Goal: Obtain resource: Download file/media

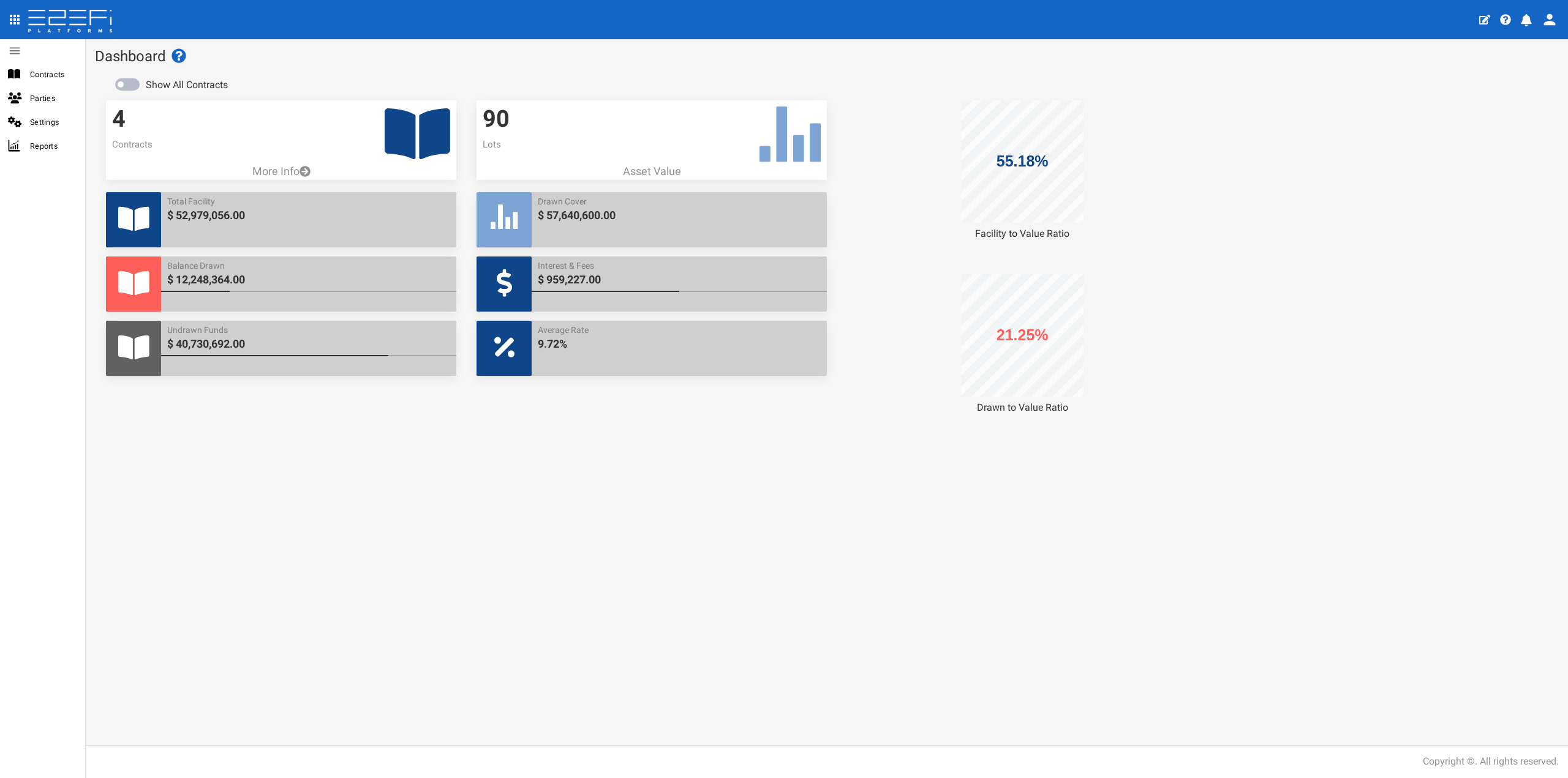
click at [408, 145] on icon at bounding box center [416, 133] width 65 height 51
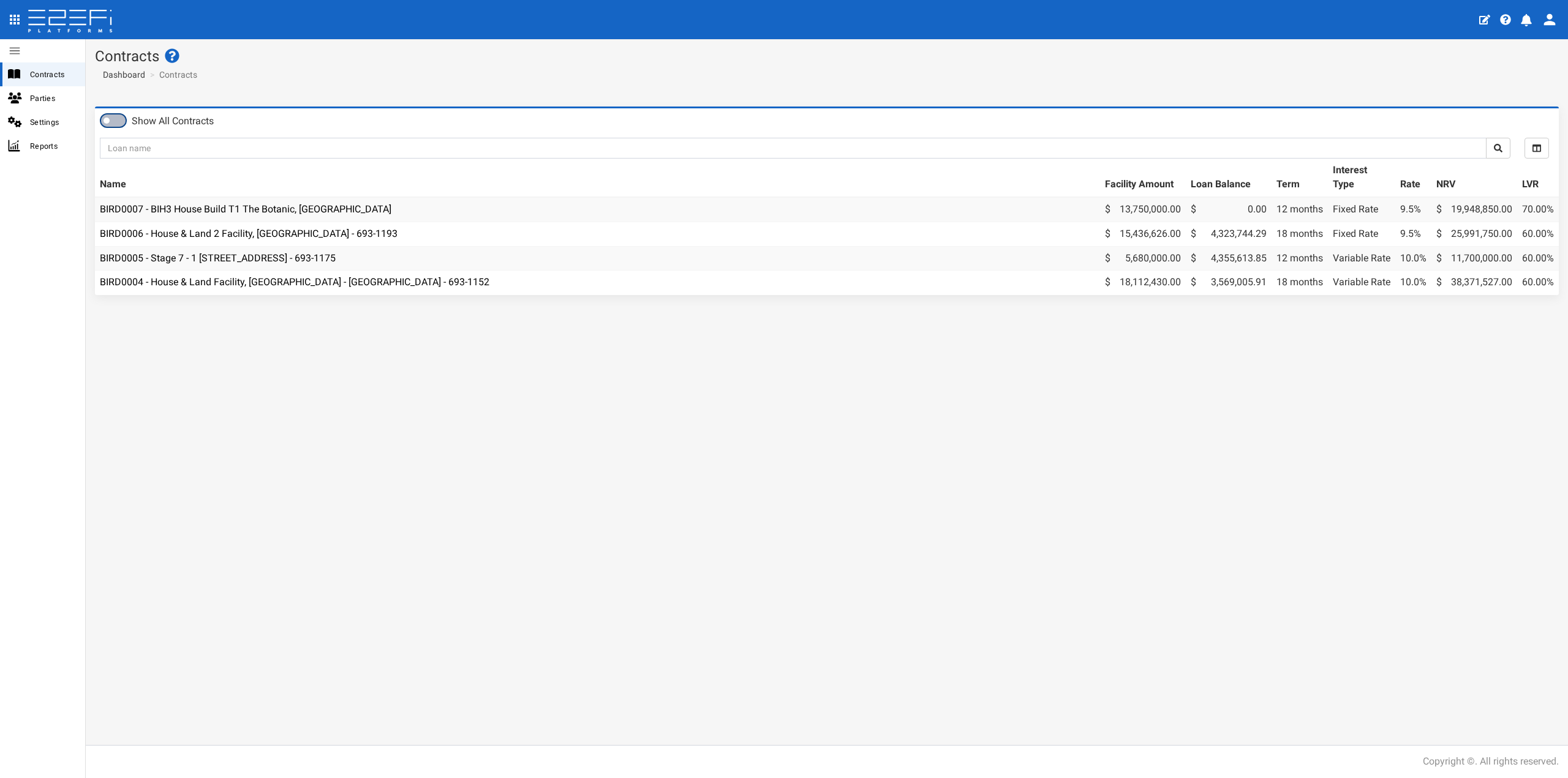
click at [114, 115] on span at bounding box center [113, 121] width 24 height 13
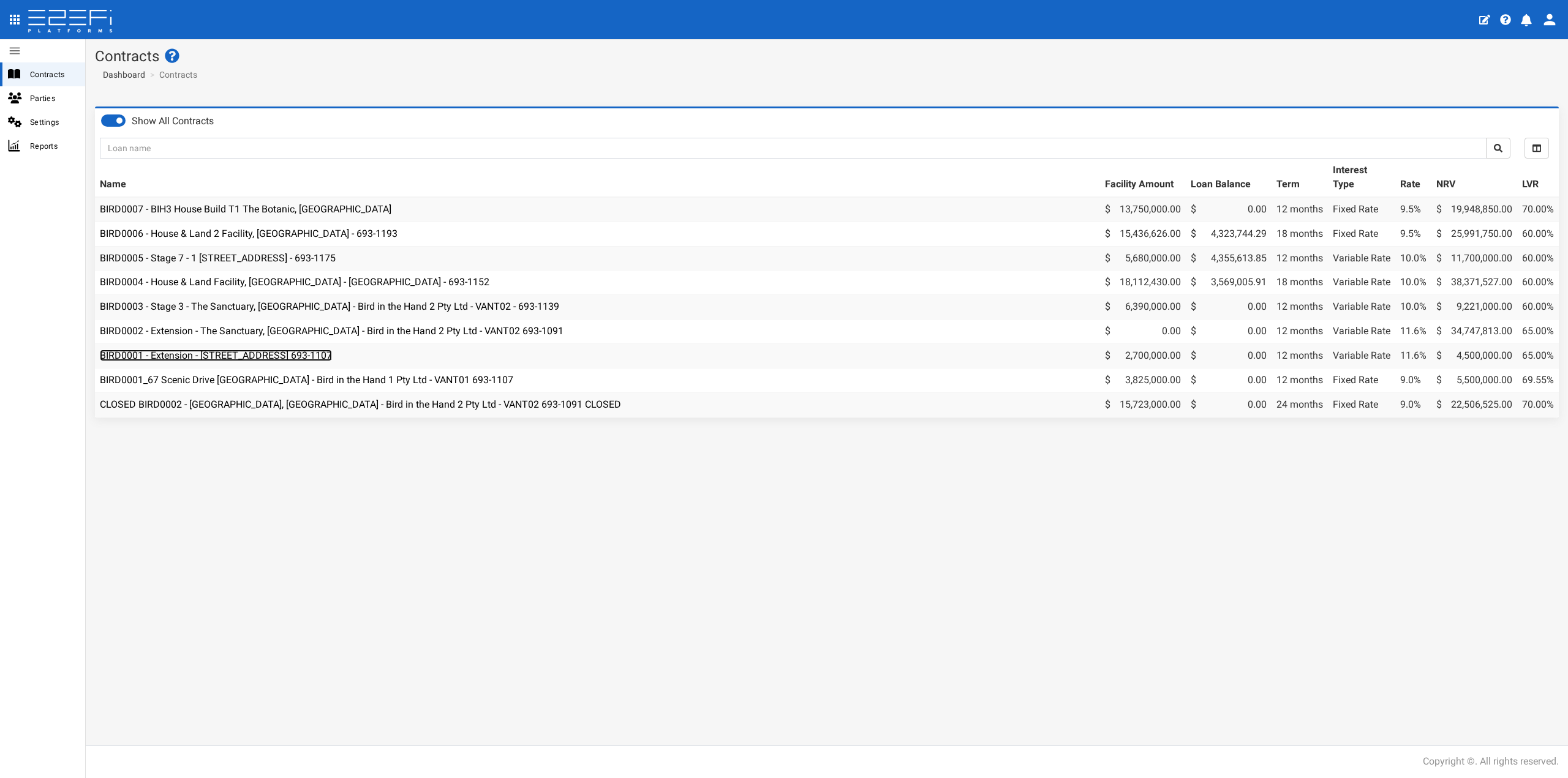
click at [206, 356] on link "BIRD0001 - Extension - [STREET_ADDRESS] 693-1107" at bounding box center [216, 355] width 232 height 12
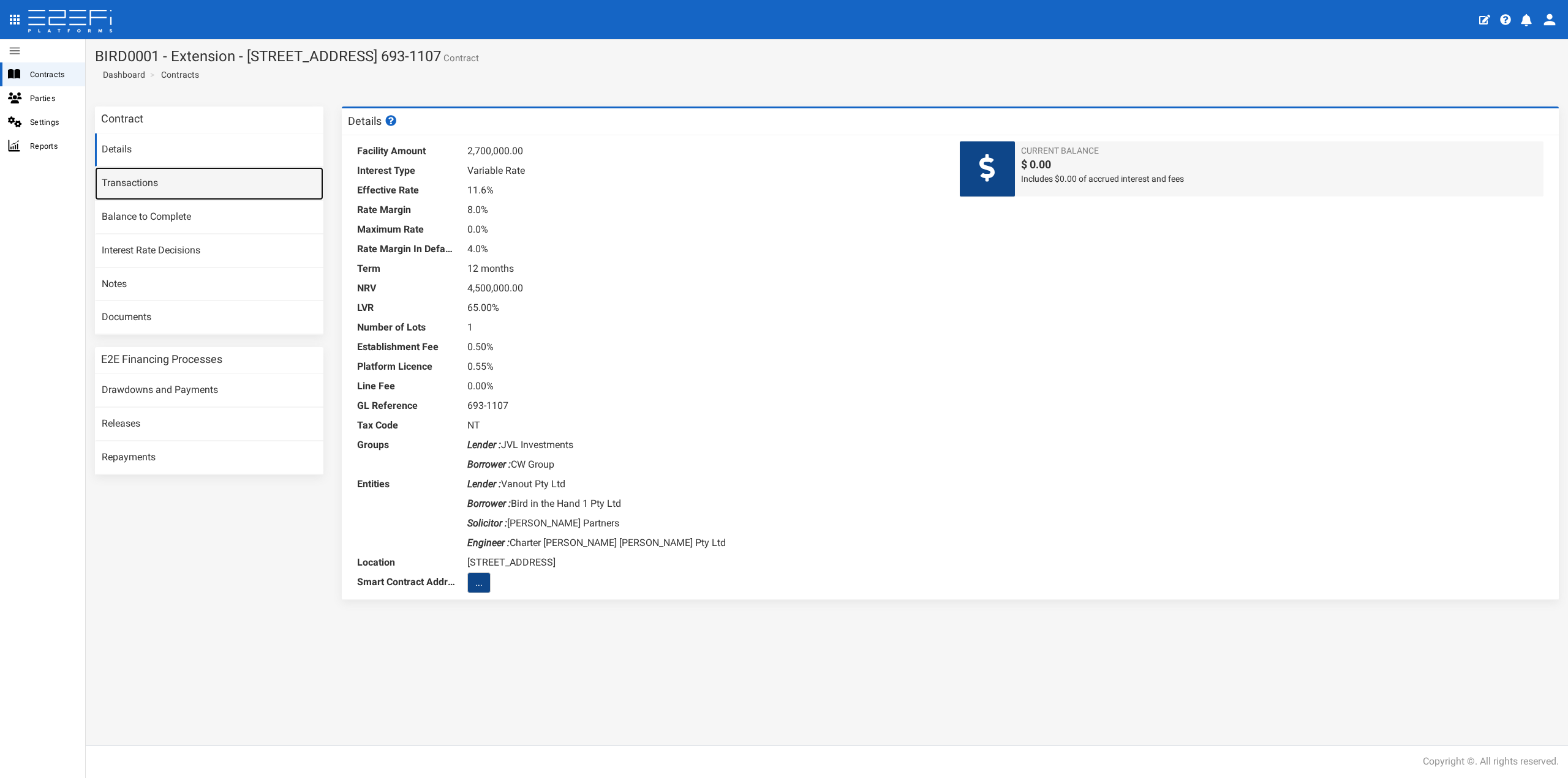
click at [149, 191] on link "Transactions" at bounding box center [209, 184] width 229 height 33
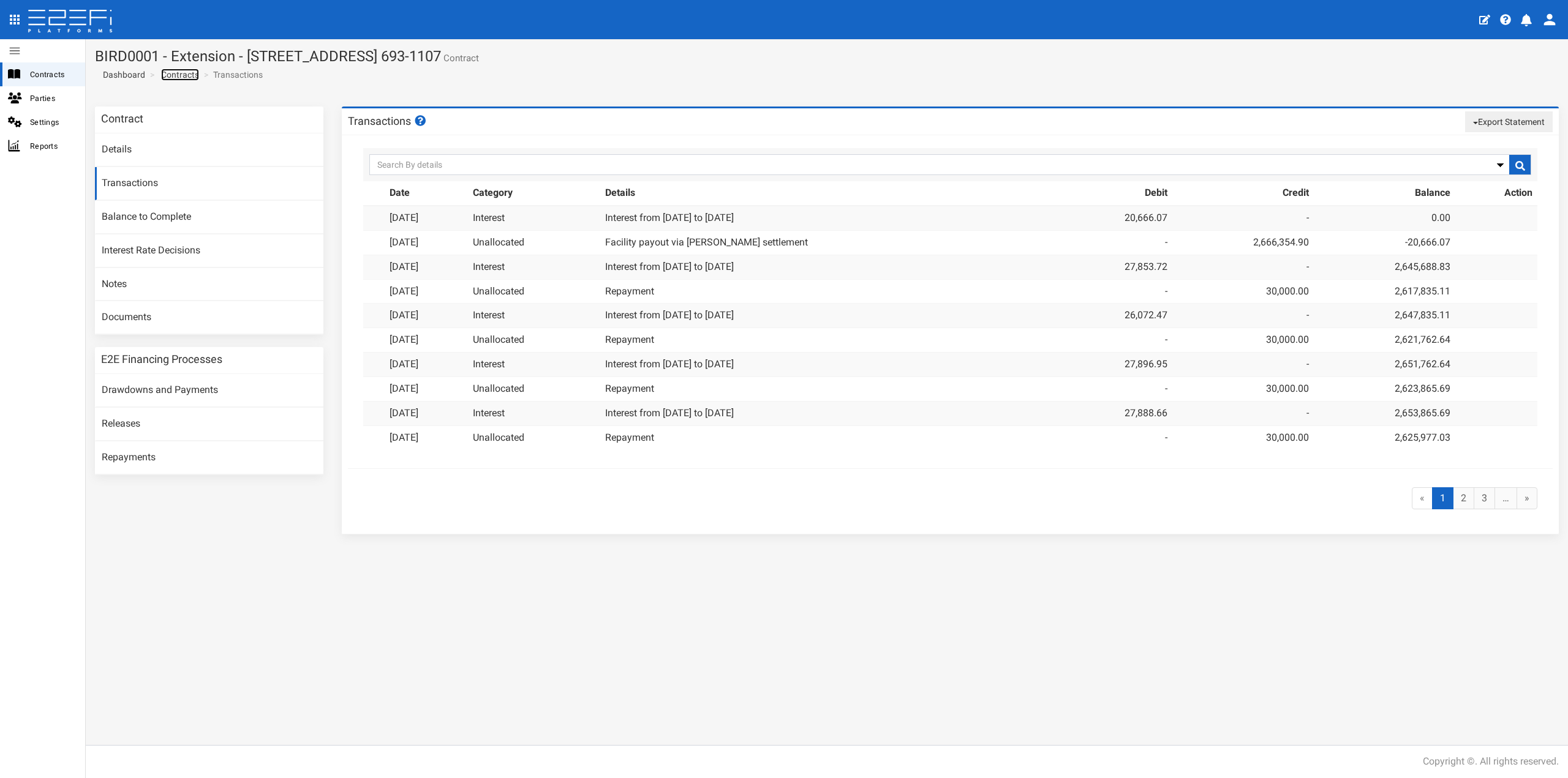
click at [173, 75] on link "Contracts" at bounding box center [180, 75] width 38 height 13
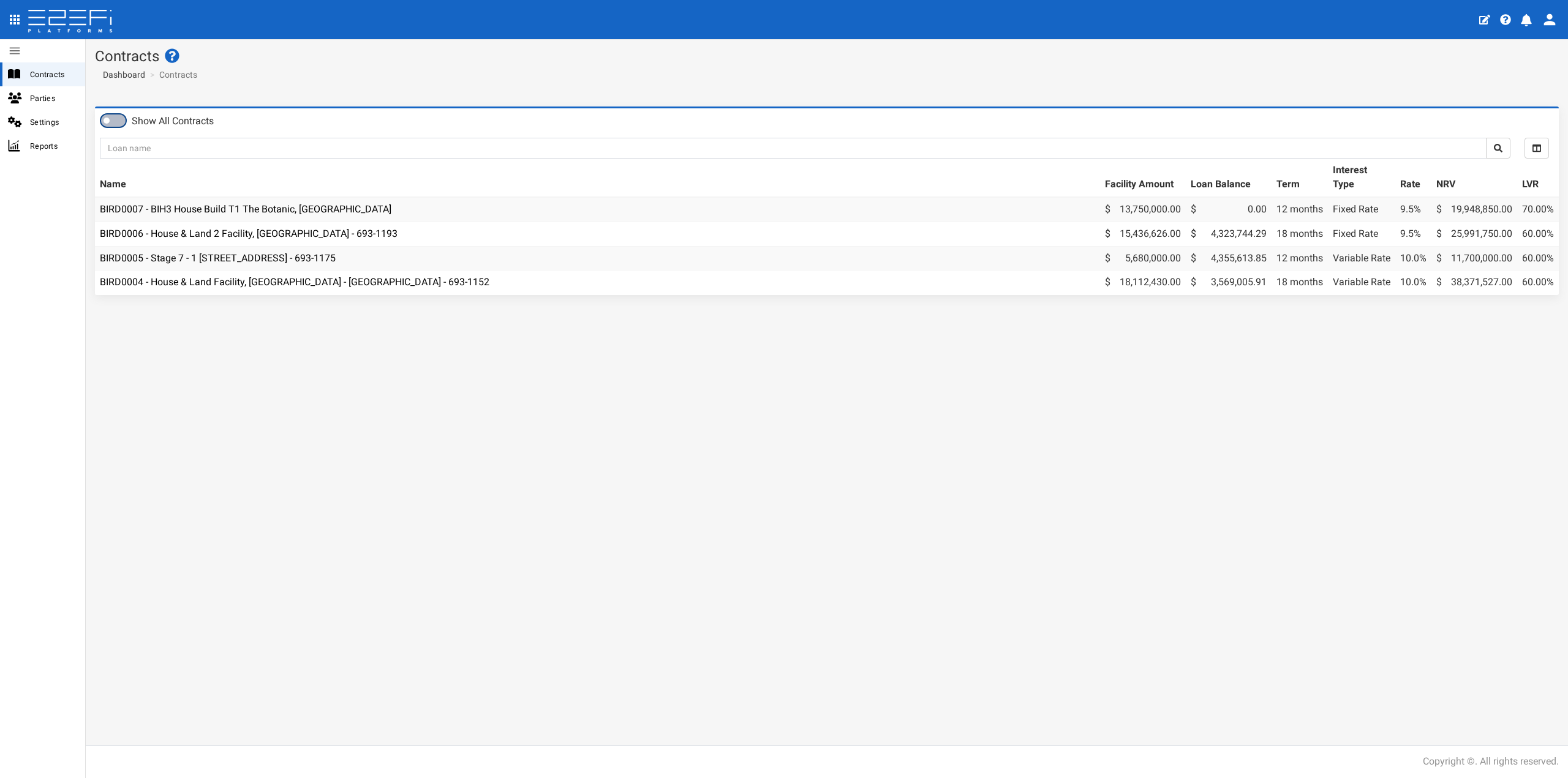
click at [115, 120] on span at bounding box center [113, 121] width 24 height 13
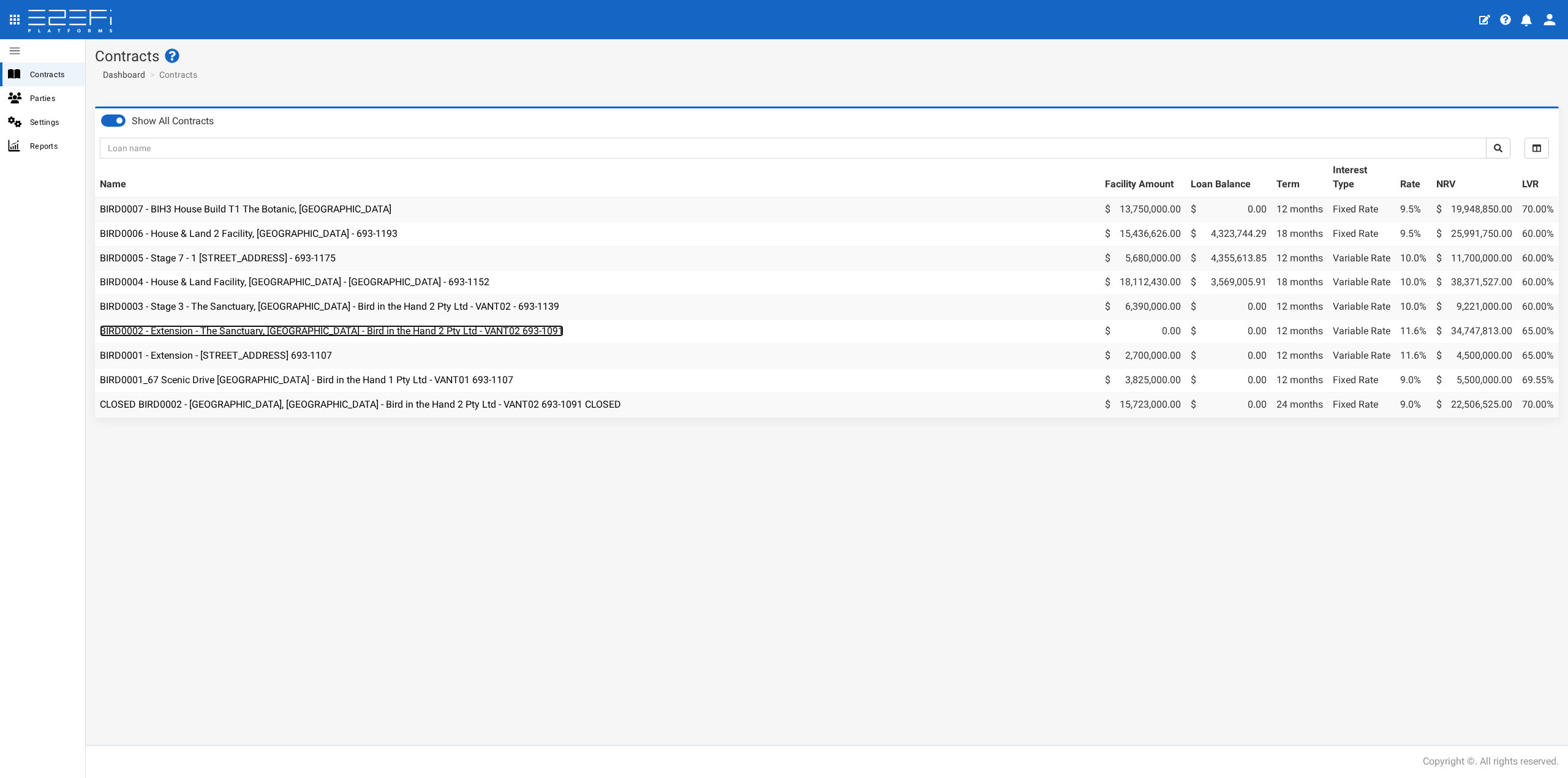
click at [222, 333] on link "BIRD0002 - Extension - The Sanctuary, [GEOGRAPHIC_DATA] - Bird in the Hand 2 Pt…" at bounding box center [332, 331] width 464 height 12
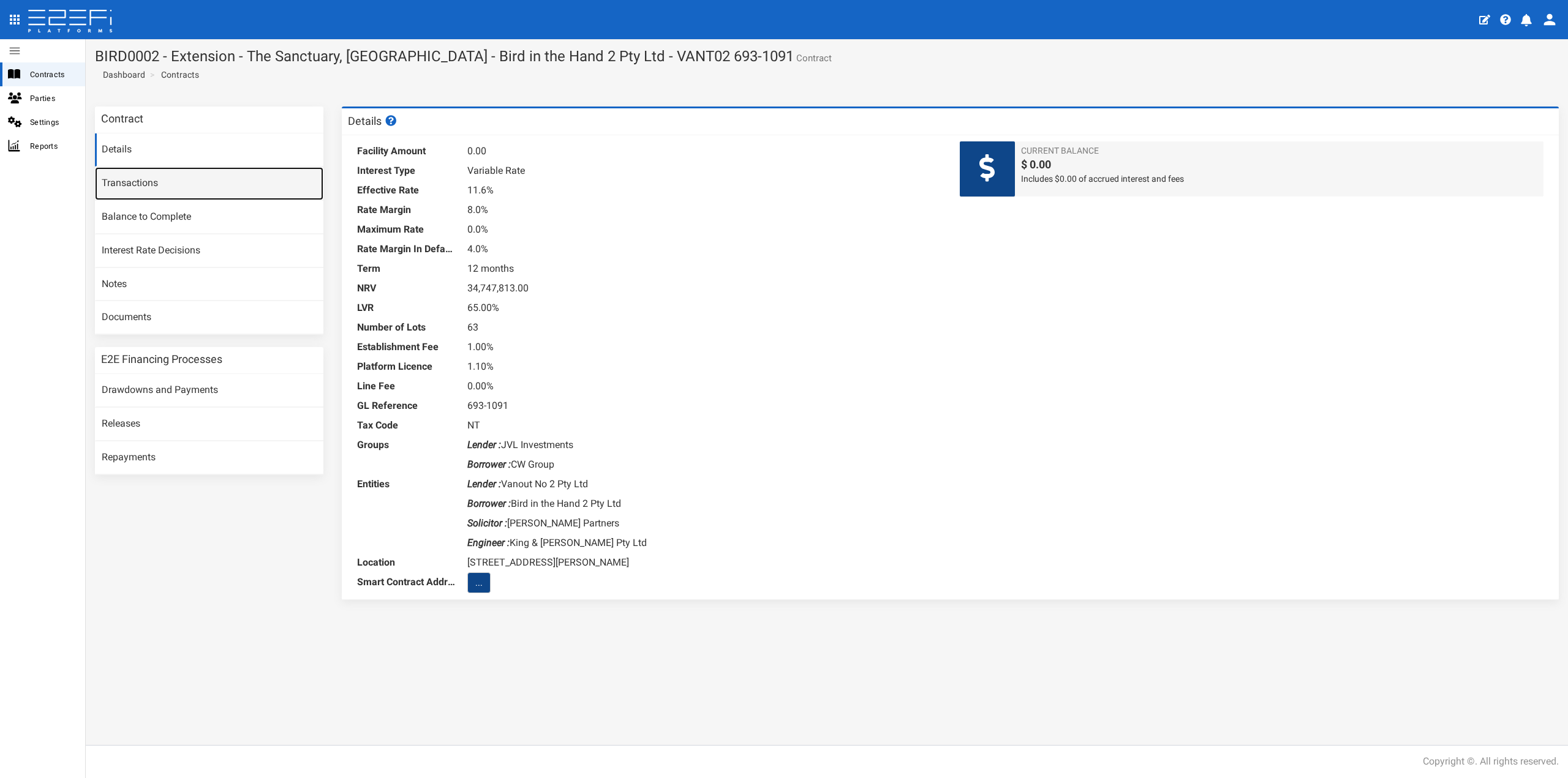
click at [151, 188] on link "Transactions" at bounding box center [209, 184] width 229 height 33
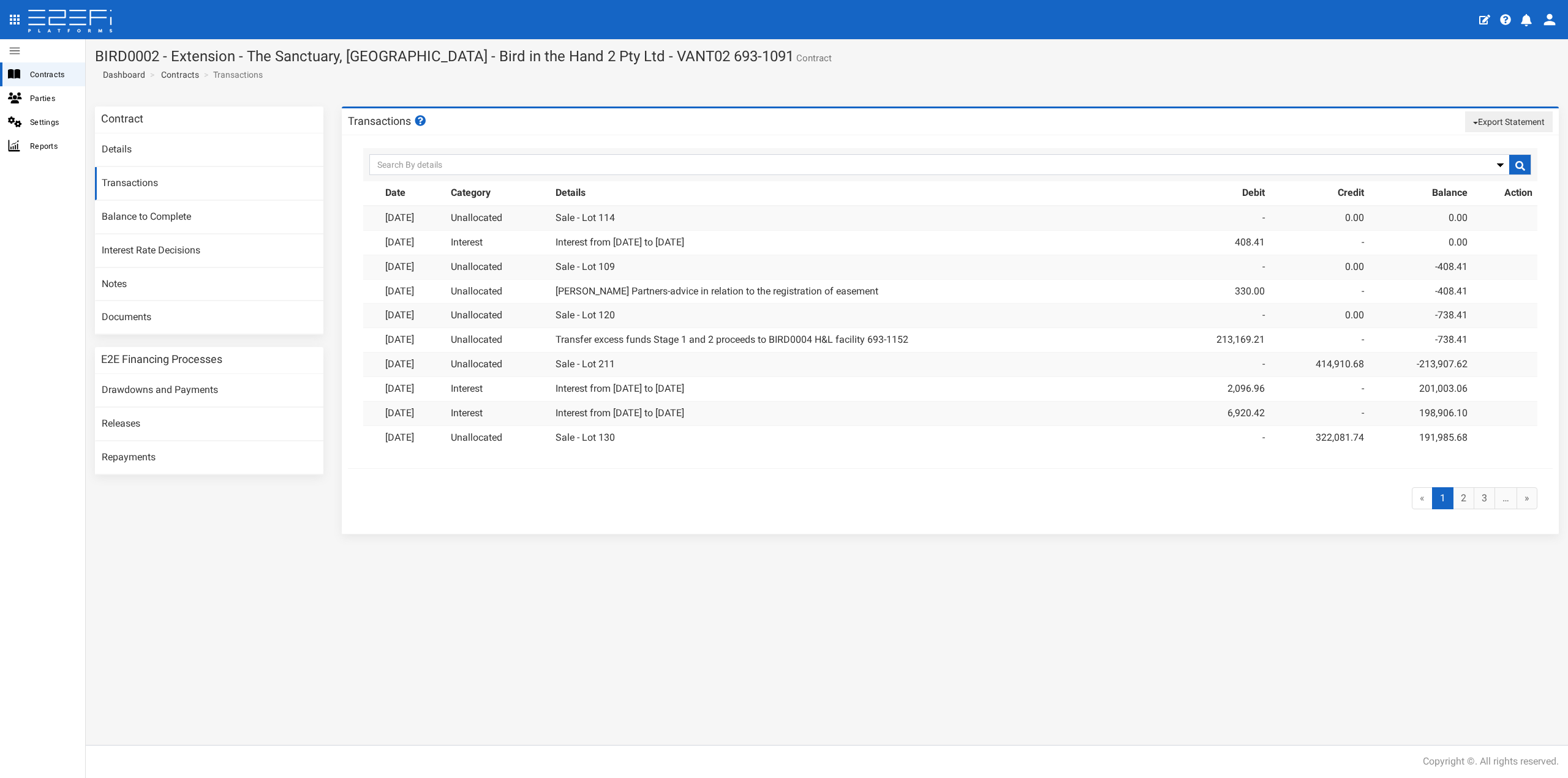
click at [1480, 120] on button "Export Statement" at bounding box center [1509, 122] width 88 height 20
click at [1479, 147] on link "pdf" at bounding box center [1503, 145] width 96 height 16
click at [179, 75] on link "Contracts" at bounding box center [180, 75] width 38 height 13
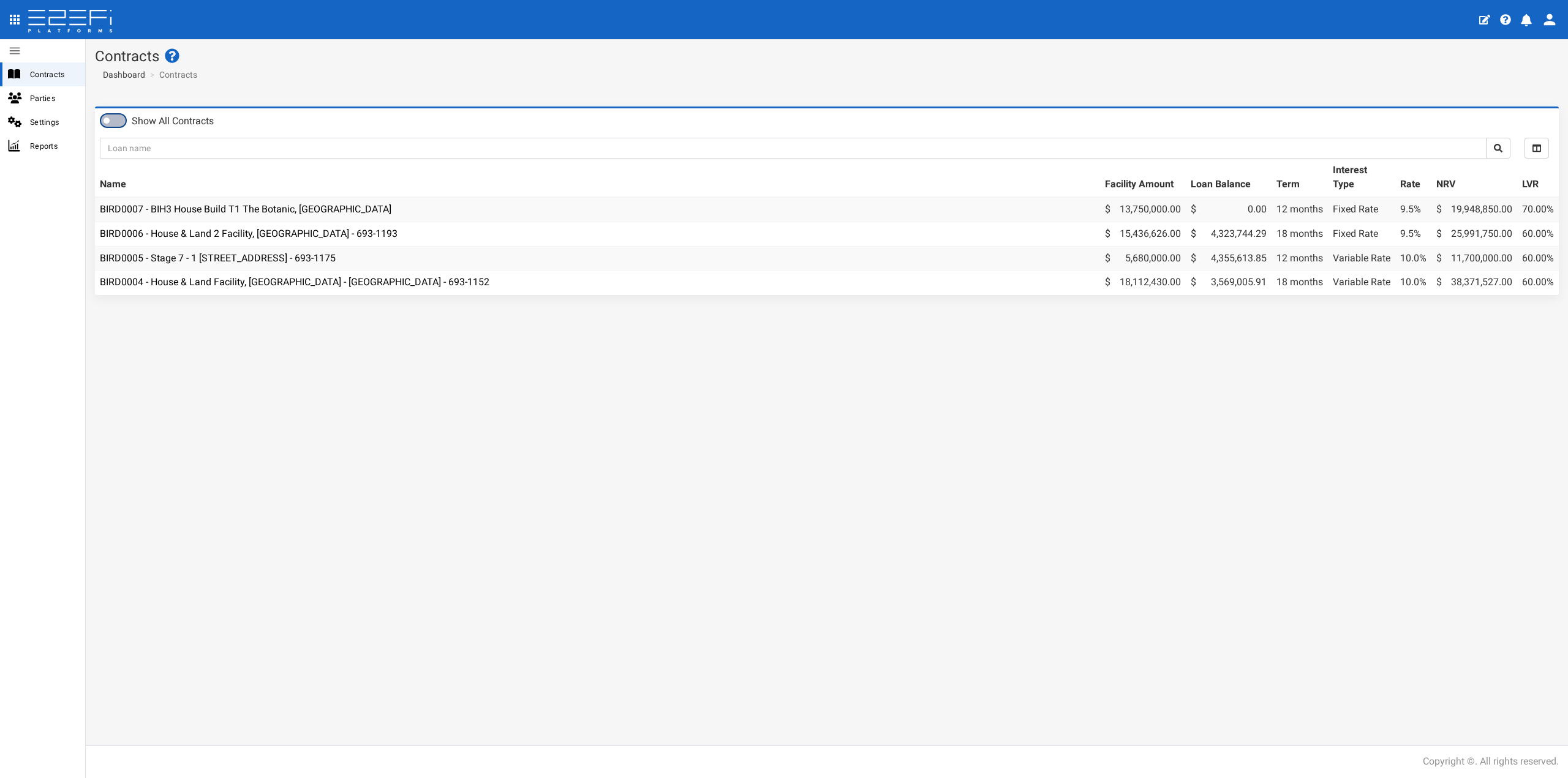
click at [108, 120] on span at bounding box center [113, 121] width 24 height 13
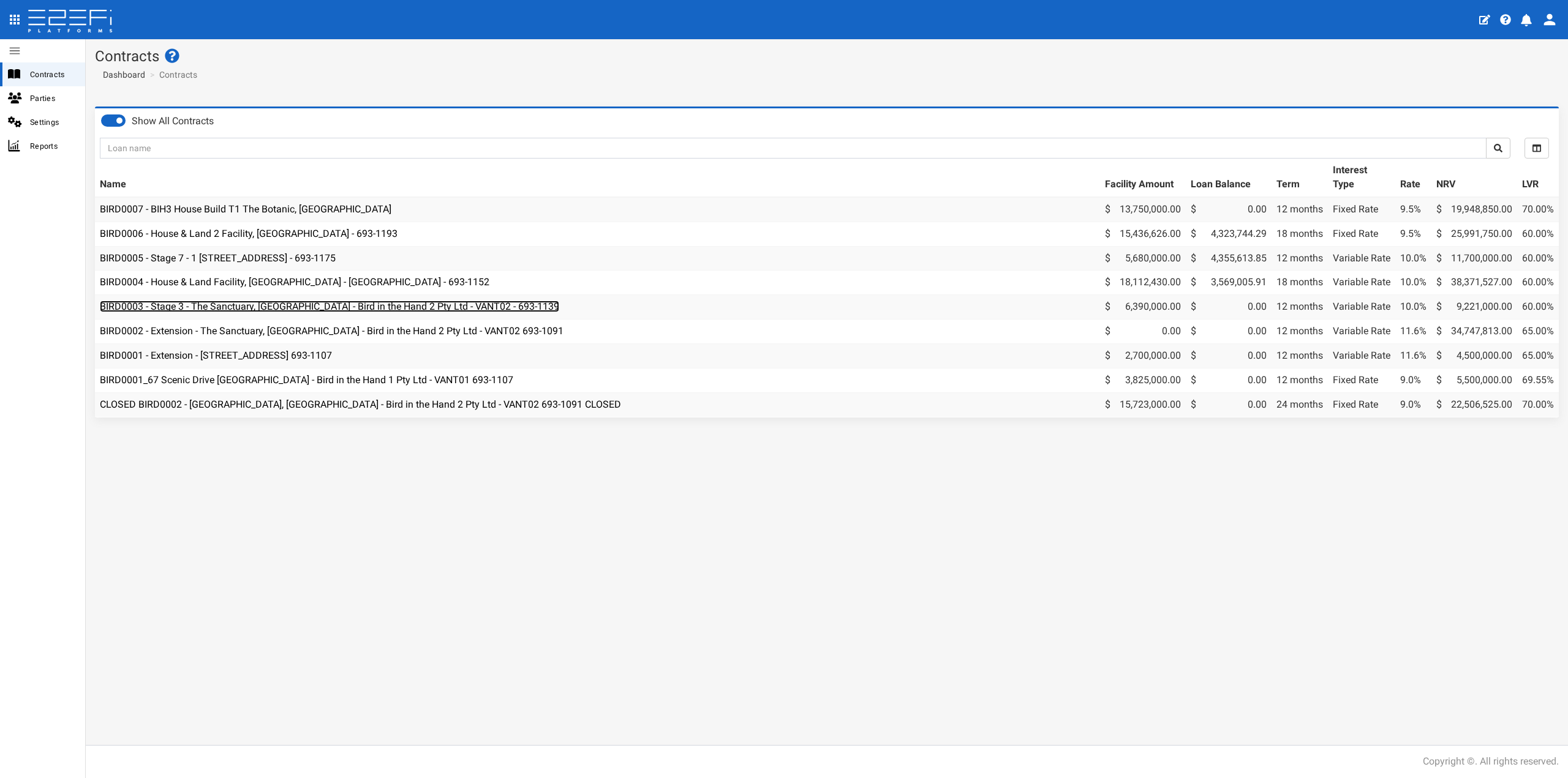
click at [208, 305] on link "BIRD0003 - Stage 3 - The Sanctuary, [GEOGRAPHIC_DATA] - Bird in the Hand 2 Pty …" at bounding box center [330, 306] width 459 height 12
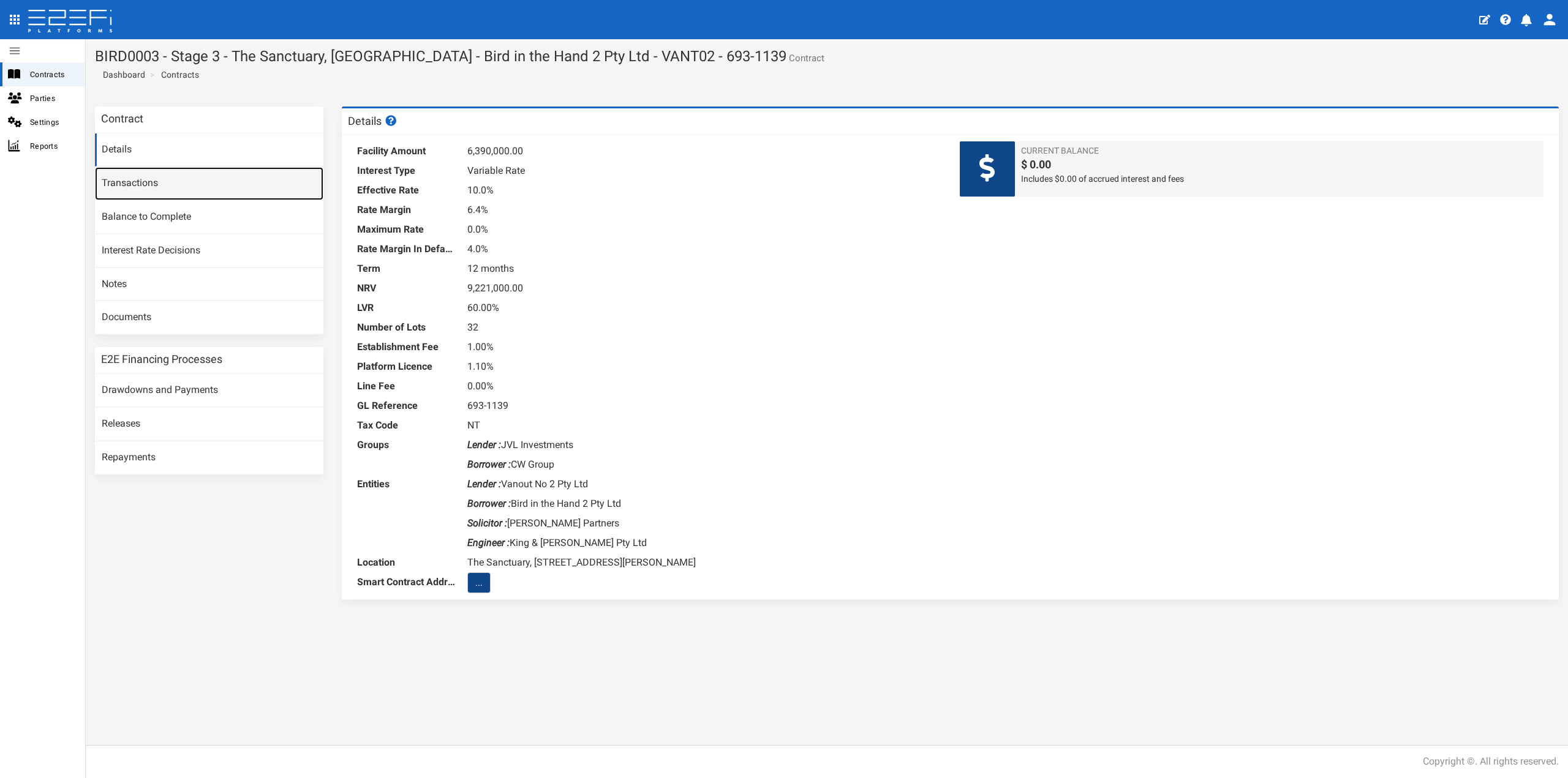
click at [157, 171] on link "Transactions" at bounding box center [209, 184] width 229 height 33
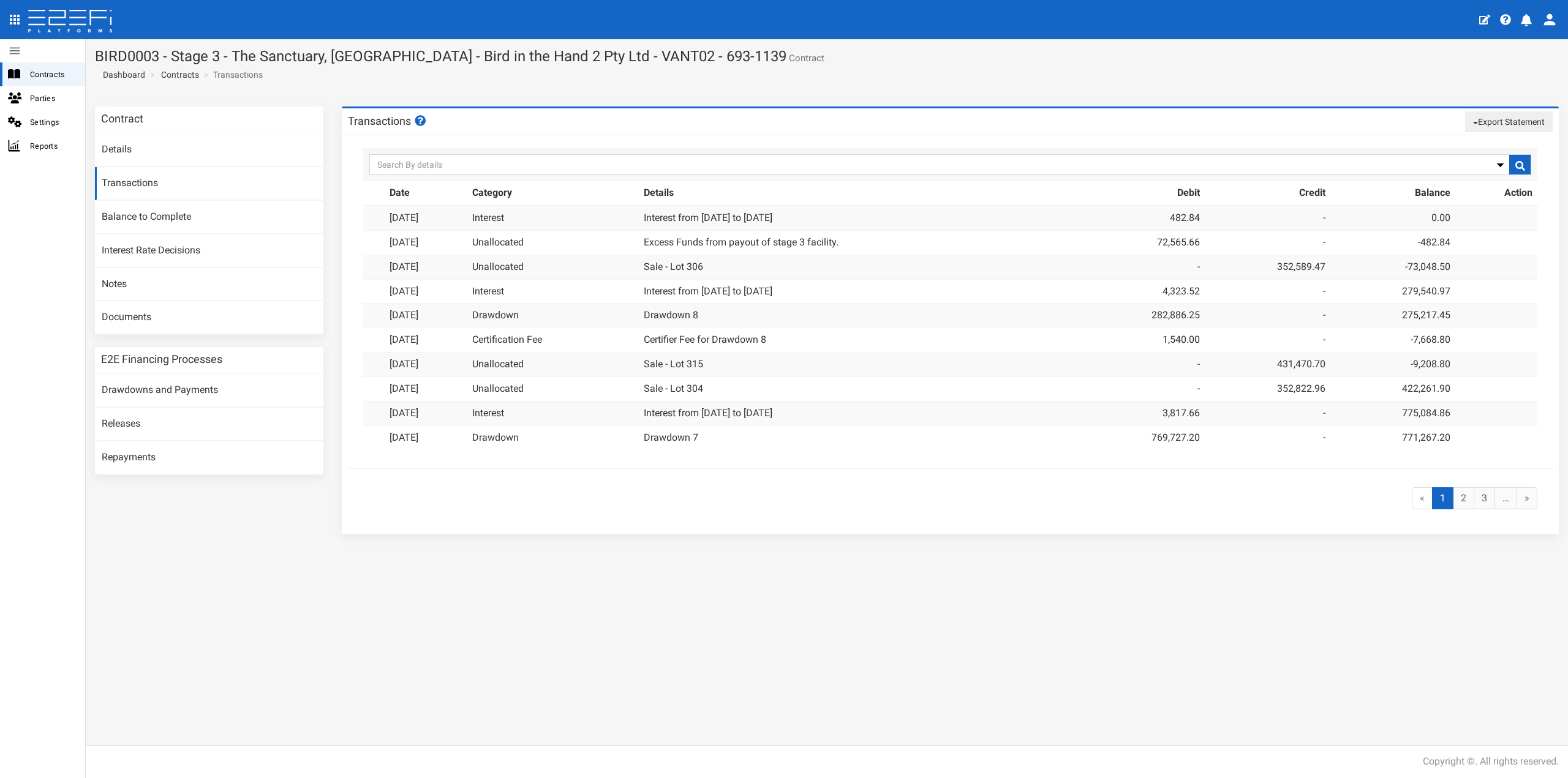
click at [890, 552] on section "Contract Details Transactions Balance to Complete Interest Rate Decisions Notes…" at bounding box center [826, 326] width 1481 height 458
click at [1470, 117] on button "Export Statement" at bounding box center [1509, 122] width 88 height 20
click at [1465, 141] on link "pdf" at bounding box center [1503, 145] width 96 height 16
click at [1275, 593] on div "Contract Details Transactions Balance to Complete Interest Rate Decisions Notes…" at bounding box center [826, 421] width 1481 height 648
click at [183, 73] on link "Contracts" at bounding box center [180, 75] width 38 height 13
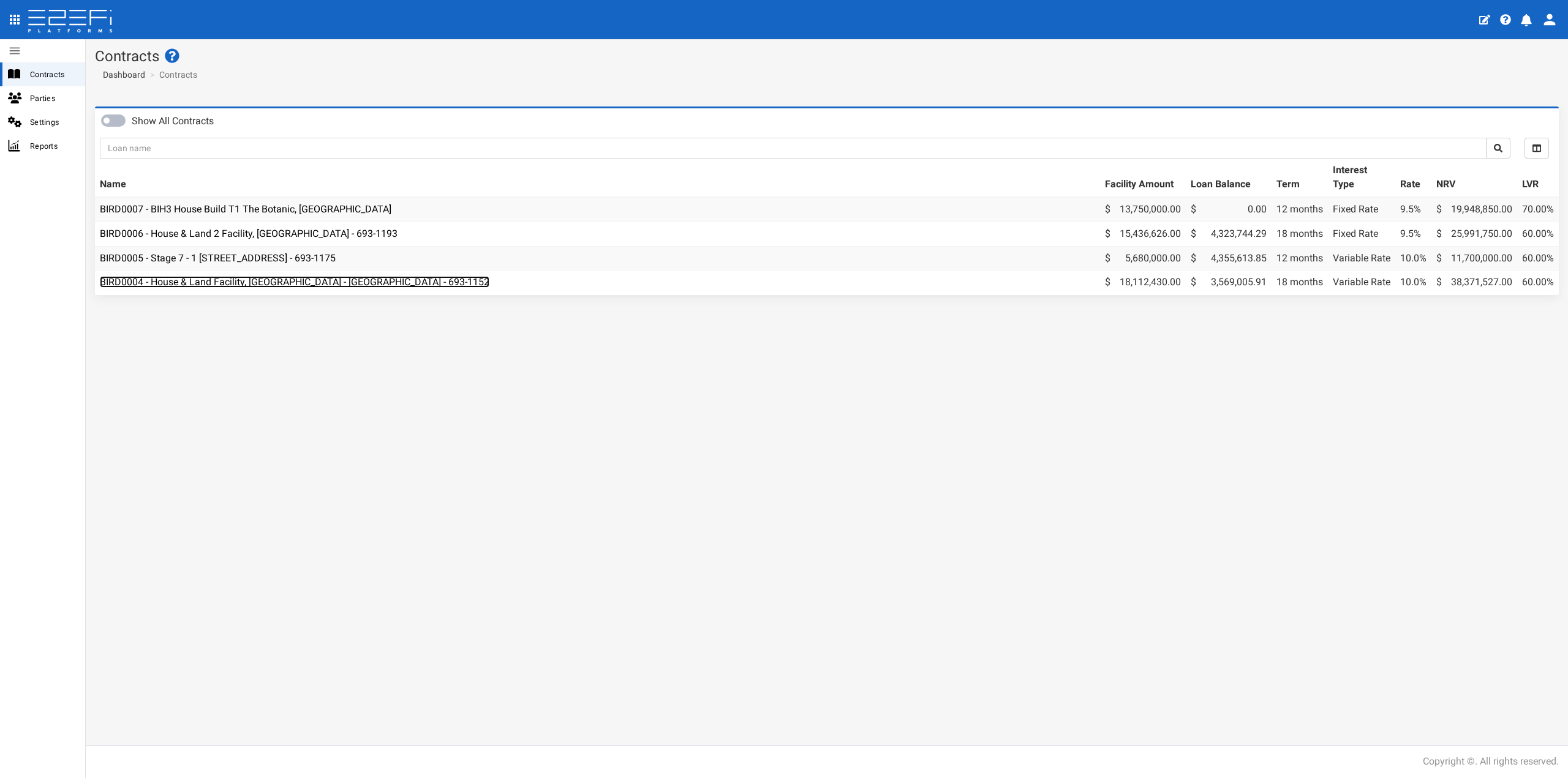
click at [298, 286] on link "BIRD0004 - House & Land Facility, [GEOGRAPHIC_DATA] - [GEOGRAPHIC_DATA] - 693-1…" at bounding box center [295, 282] width 389 height 12
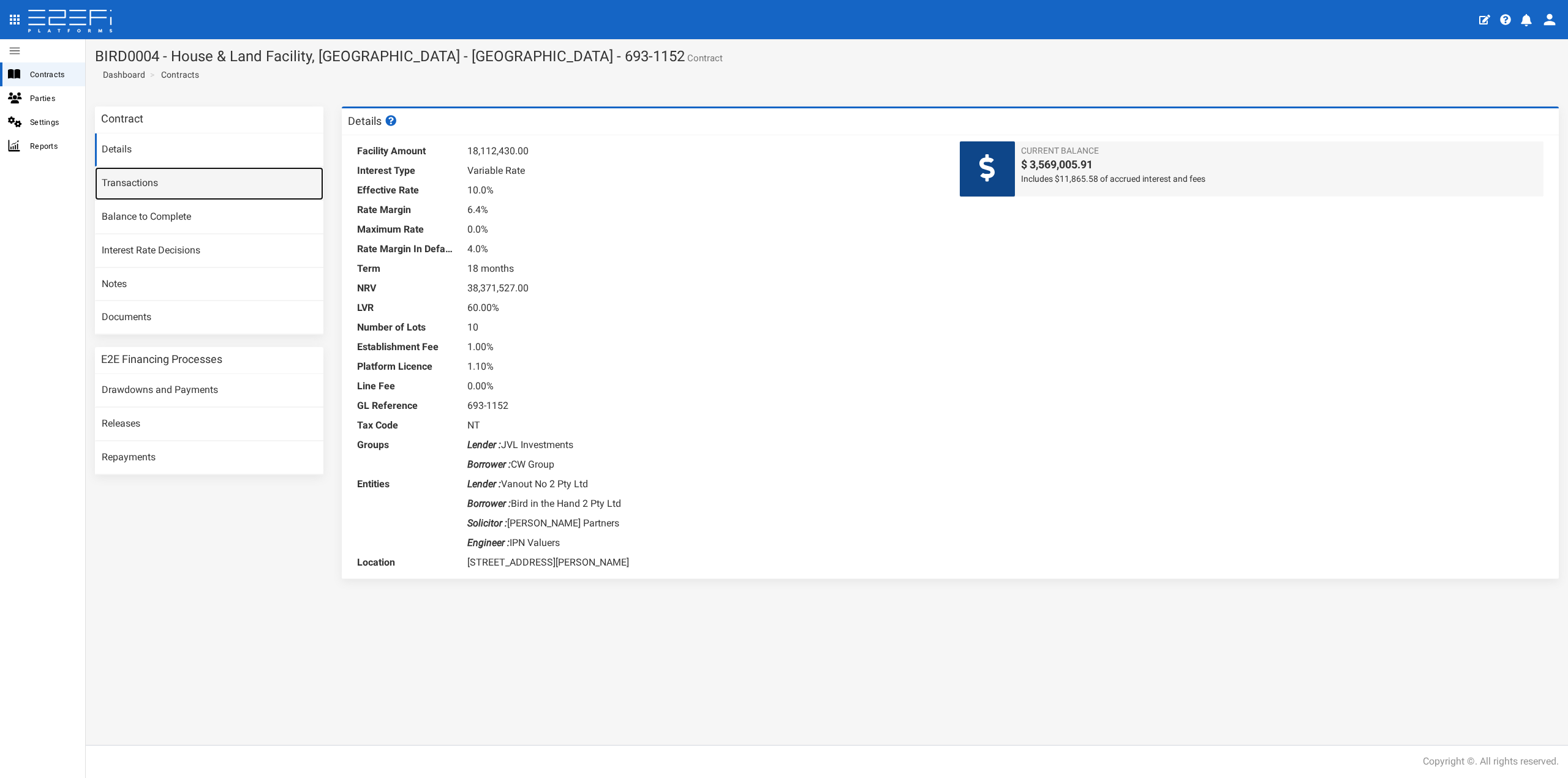
click at [195, 179] on link "Transactions" at bounding box center [209, 184] width 229 height 33
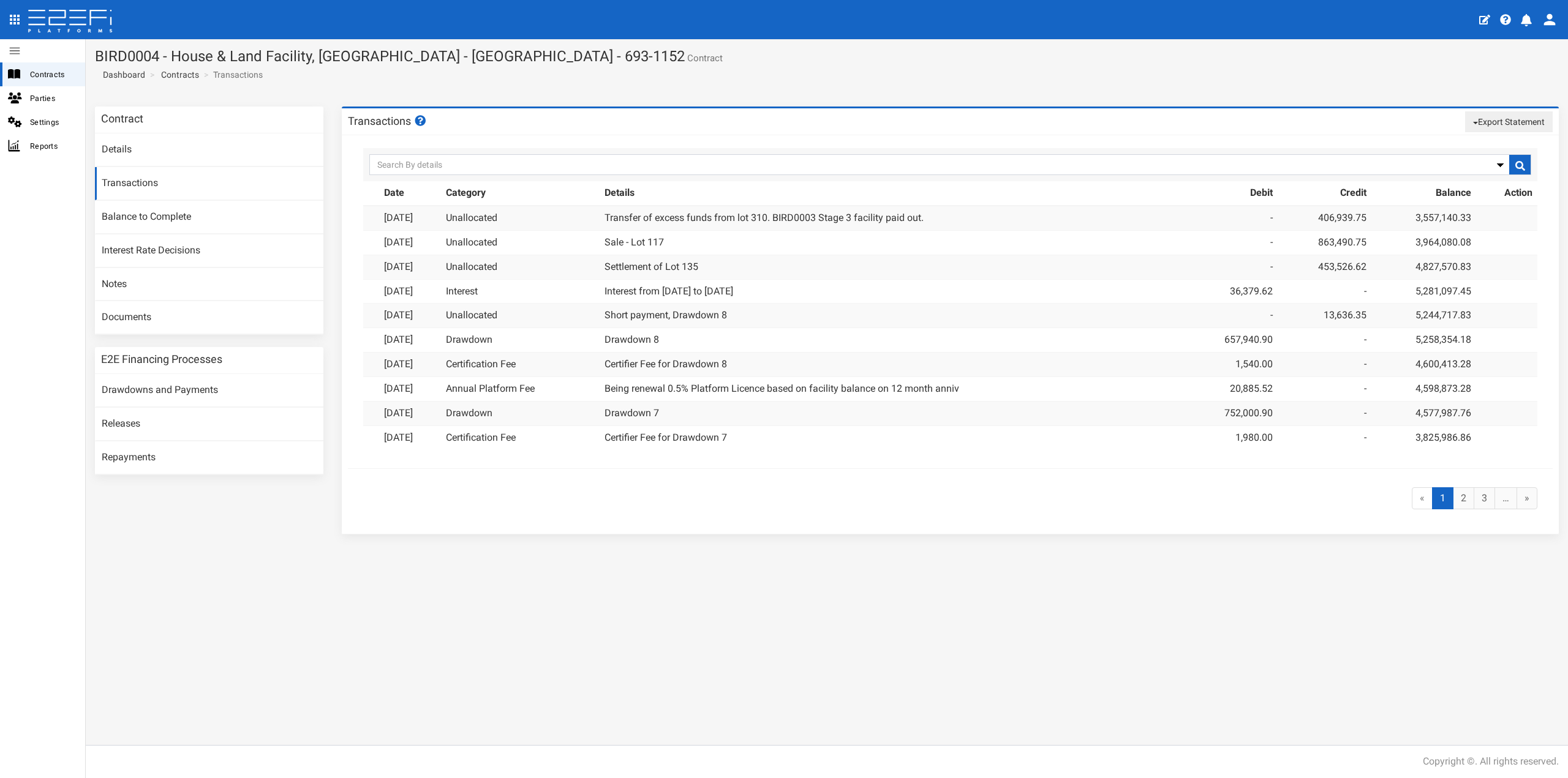
click at [1505, 123] on button "Export Statement" at bounding box center [1509, 122] width 88 height 20
click at [1497, 138] on link "pdf" at bounding box center [1503, 145] width 96 height 16
